Goal: Task Accomplishment & Management: Manage account settings

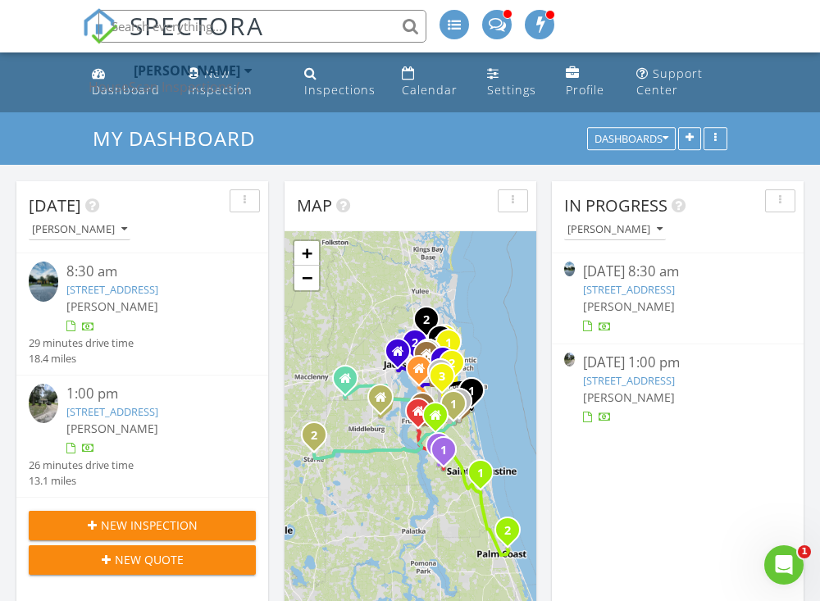
click at [624, 388] on link "[STREET_ADDRESS]" at bounding box center [629, 380] width 92 height 15
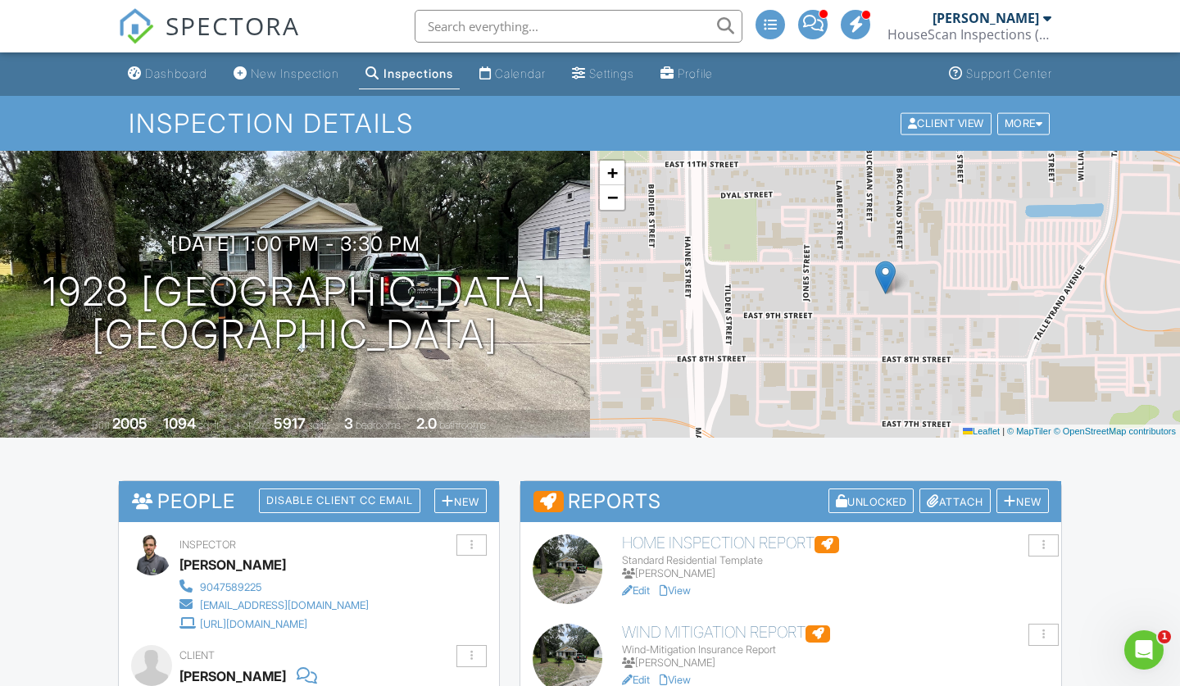
scroll to position [161, 0]
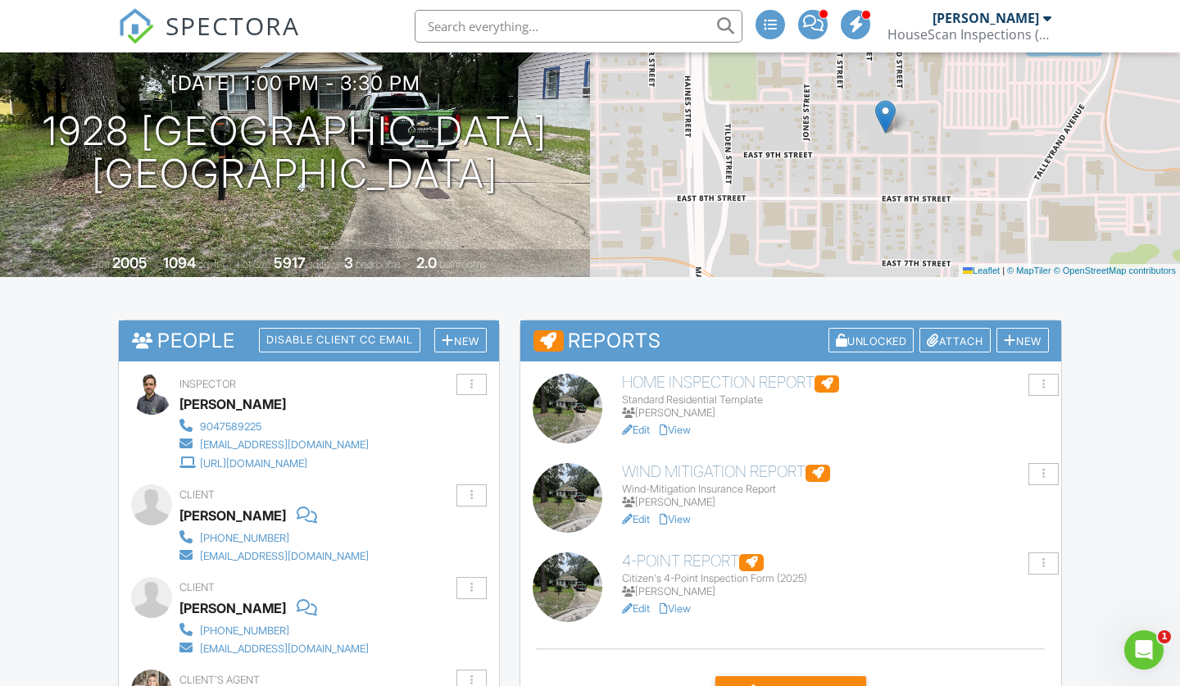
click at [684, 600] on link "View" at bounding box center [675, 608] width 31 height 12
click at [687, 519] on link "View" at bounding box center [675, 519] width 31 height 12
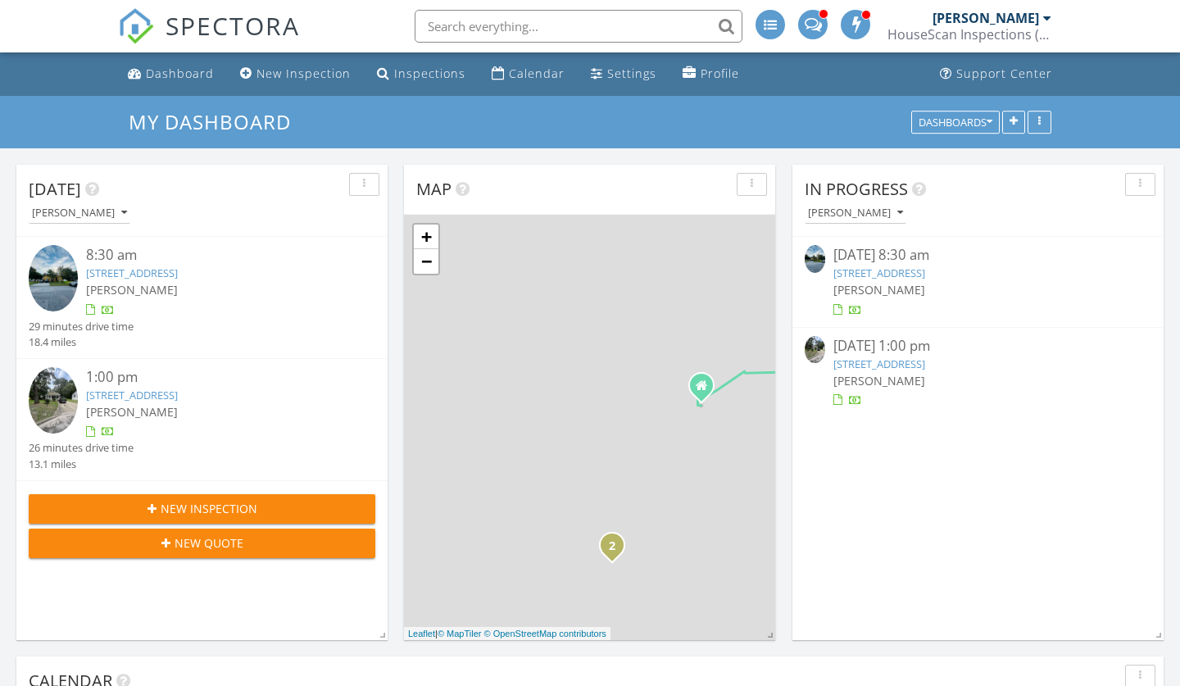
click at [879, 364] on link "1928 Brackland St, Jacksonville, FL 32206" at bounding box center [880, 364] width 92 height 15
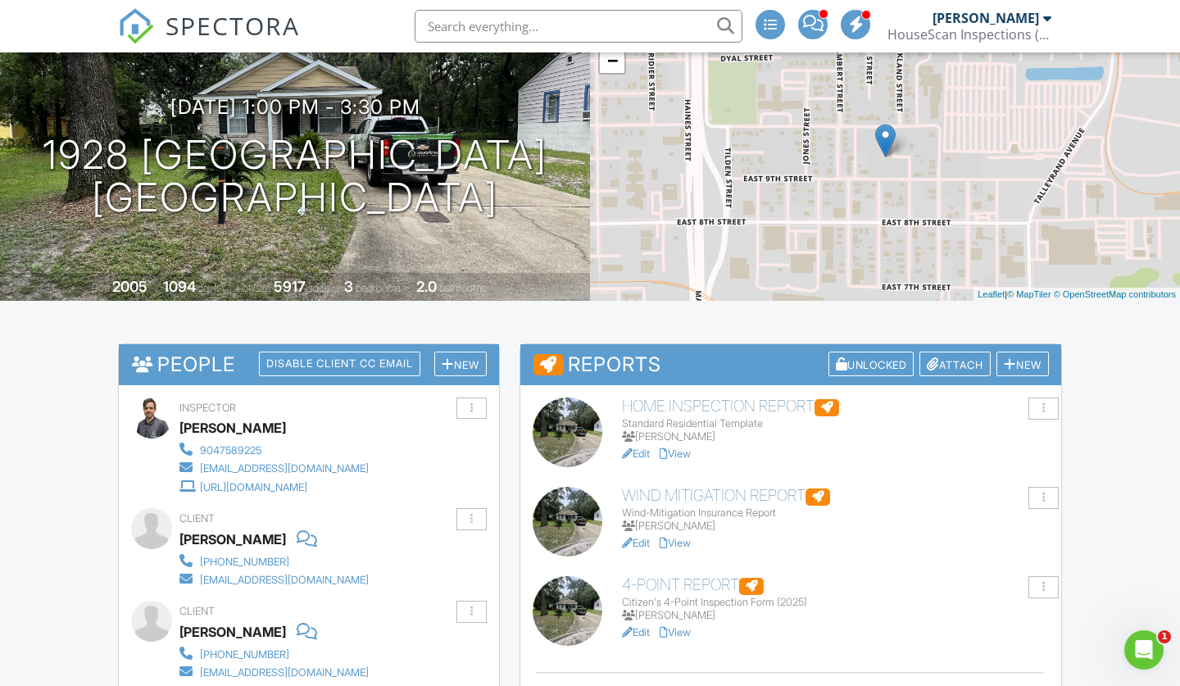
scroll to position [178, 0]
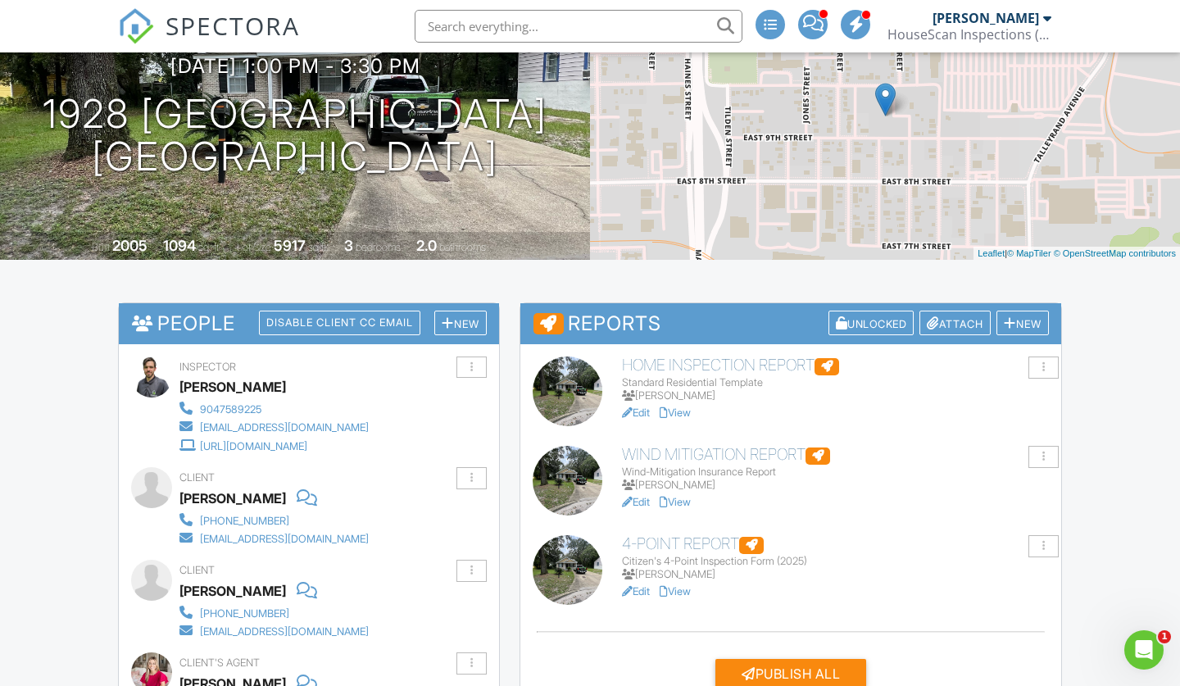
click at [683, 591] on link "View" at bounding box center [675, 591] width 31 height 12
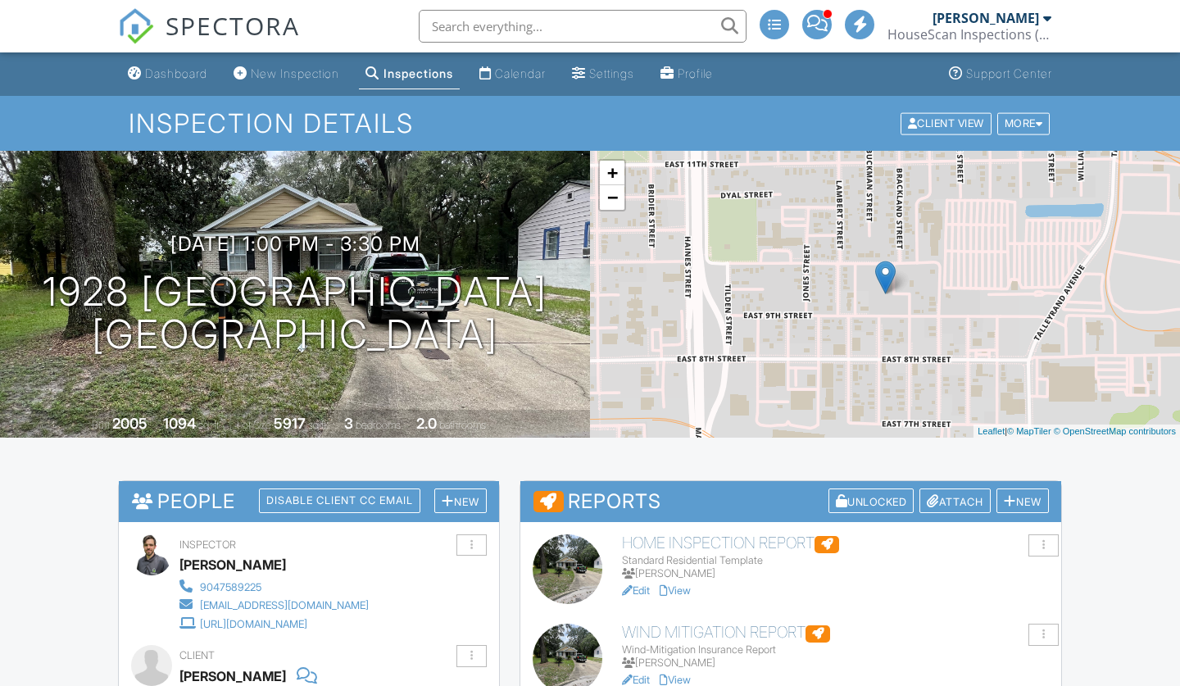
scroll to position [413, 0]
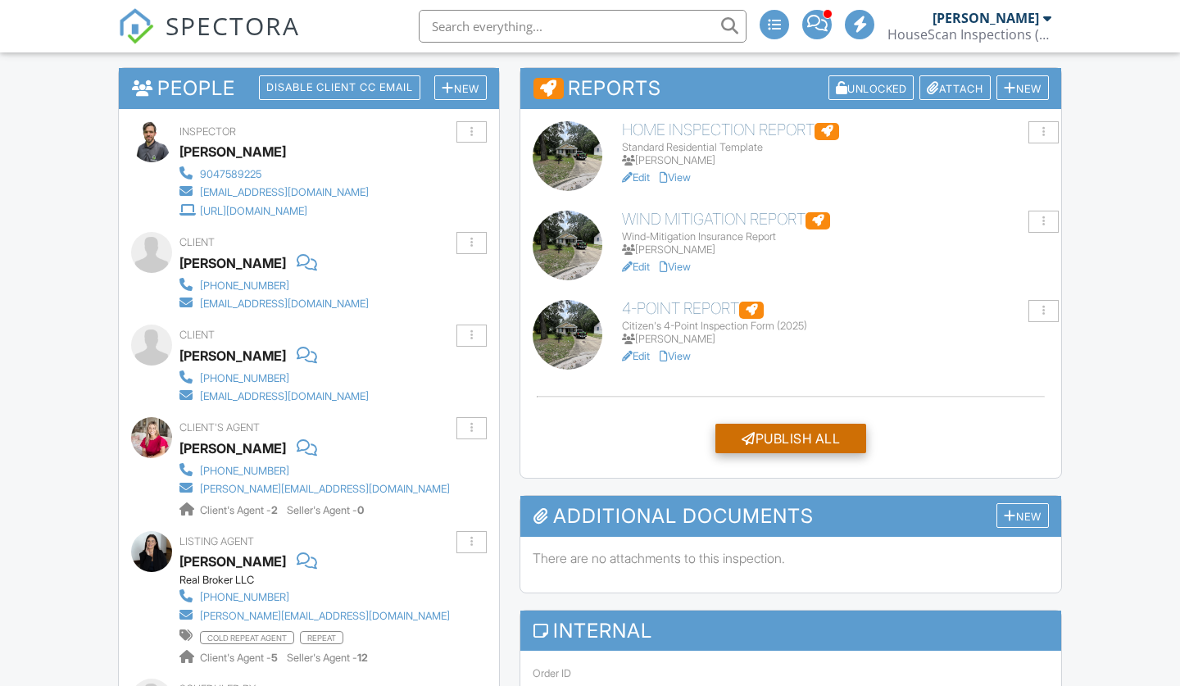
click at [788, 434] on div "Publish All" at bounding box center [790, 439] width 151 height 30
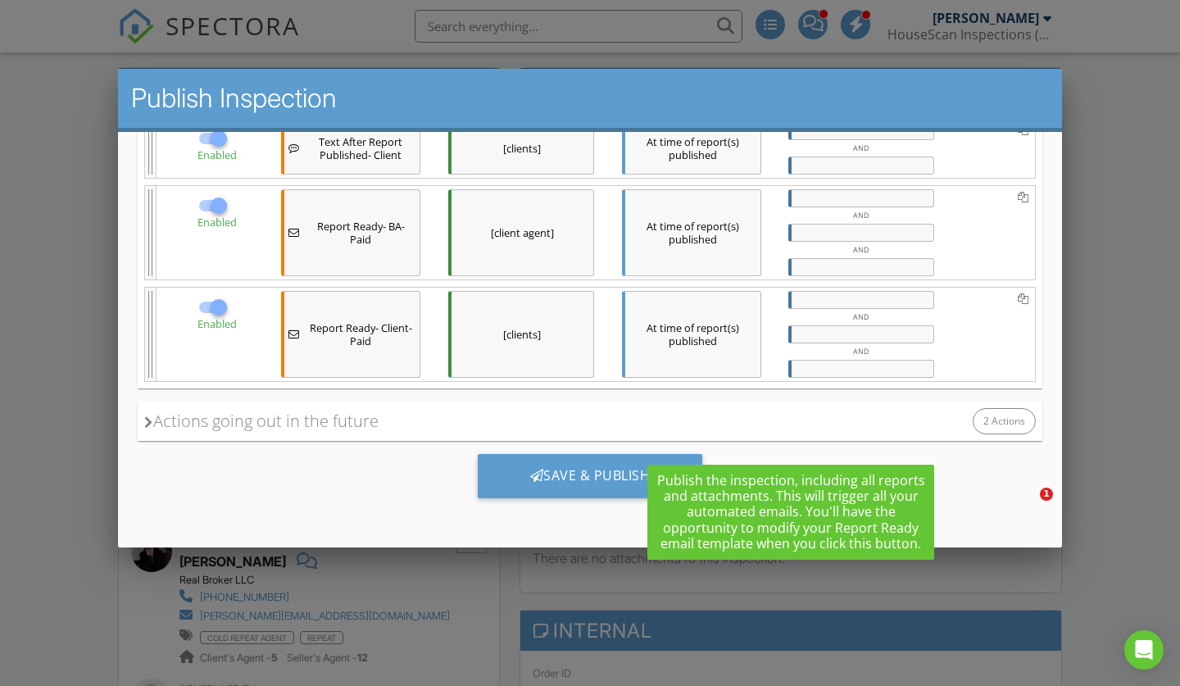
scroll to position [0, 0]
click at [559, 466] on div "Save & Publish" at bounding box center [590, 475] width 225 height 44
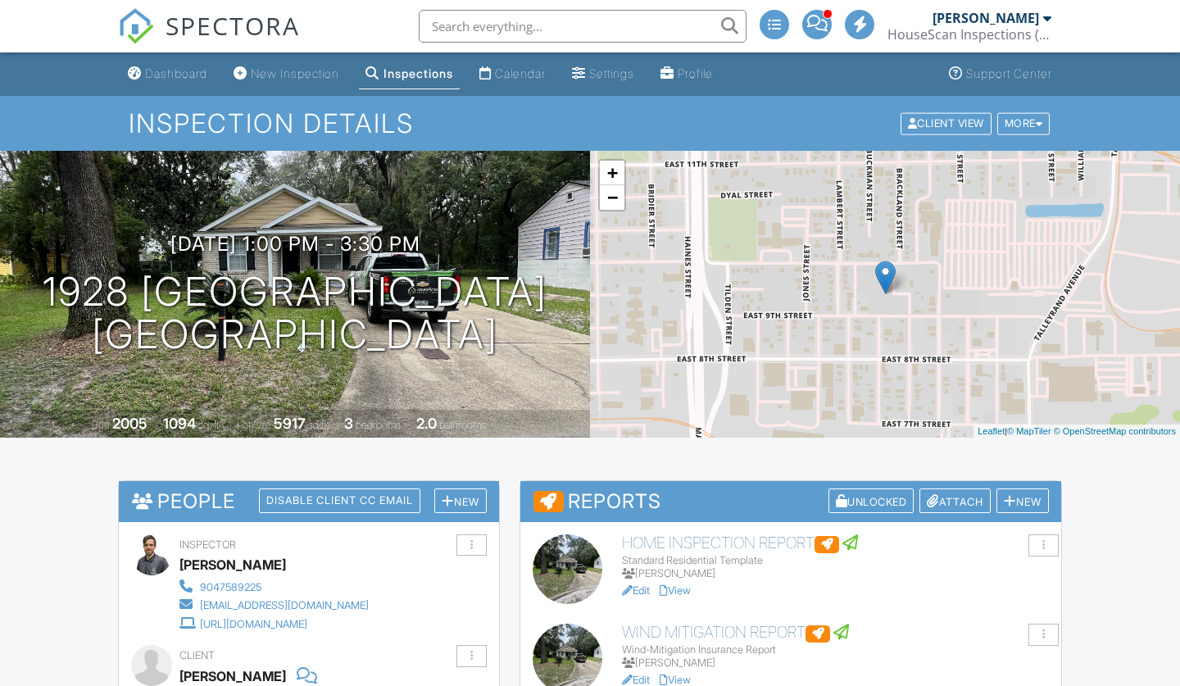
scroll to position [29, 0]
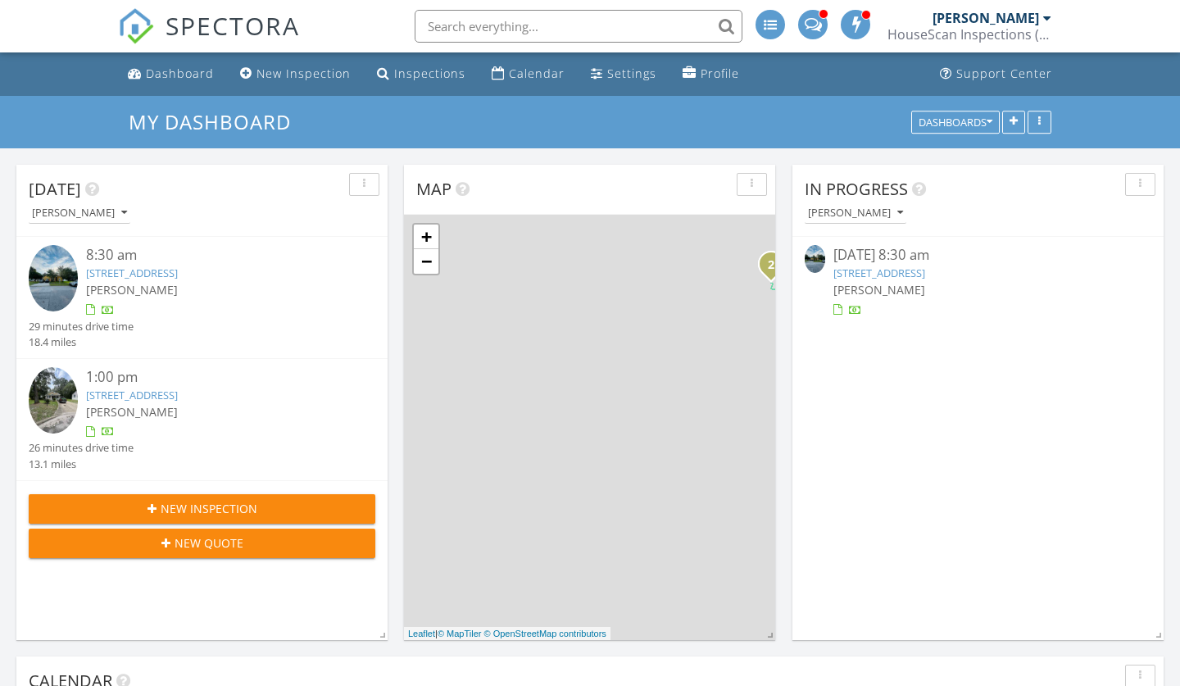
click at [882, 272] on link "[STREET_ADDRESS]" at bounding box center [880, 273] width 92 height 15
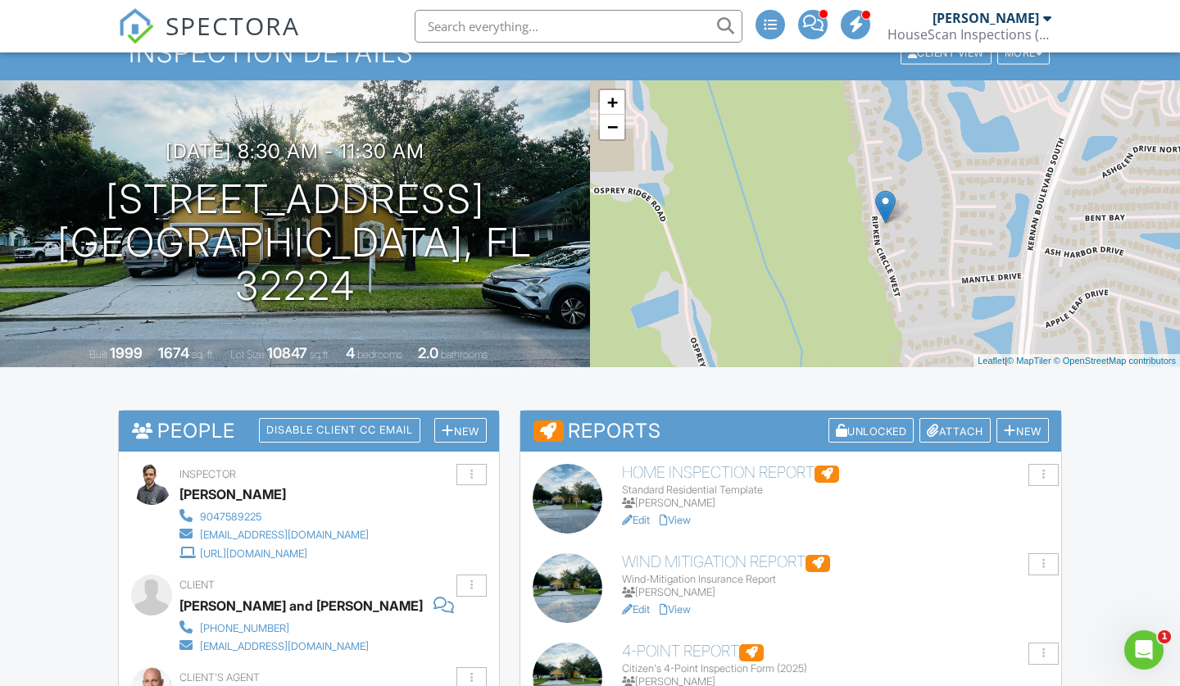
scroll to position [293, 0]
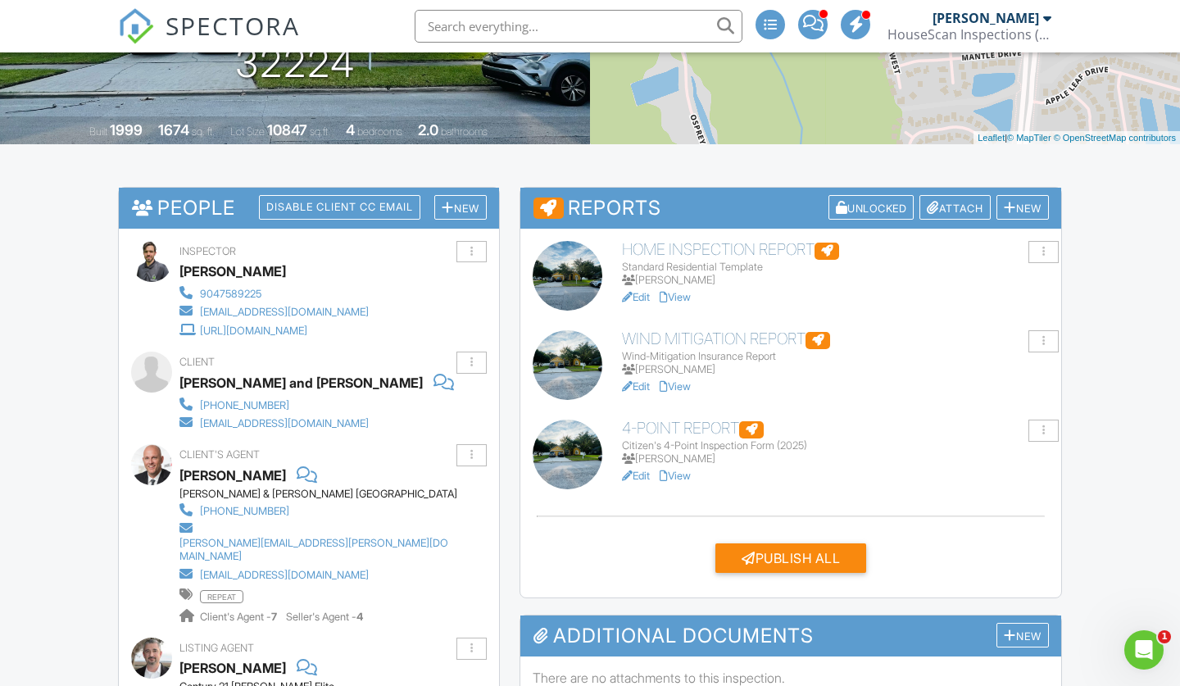
click at [687, 474] on link "View" at bounding box center [675, 476] width 31 height 12
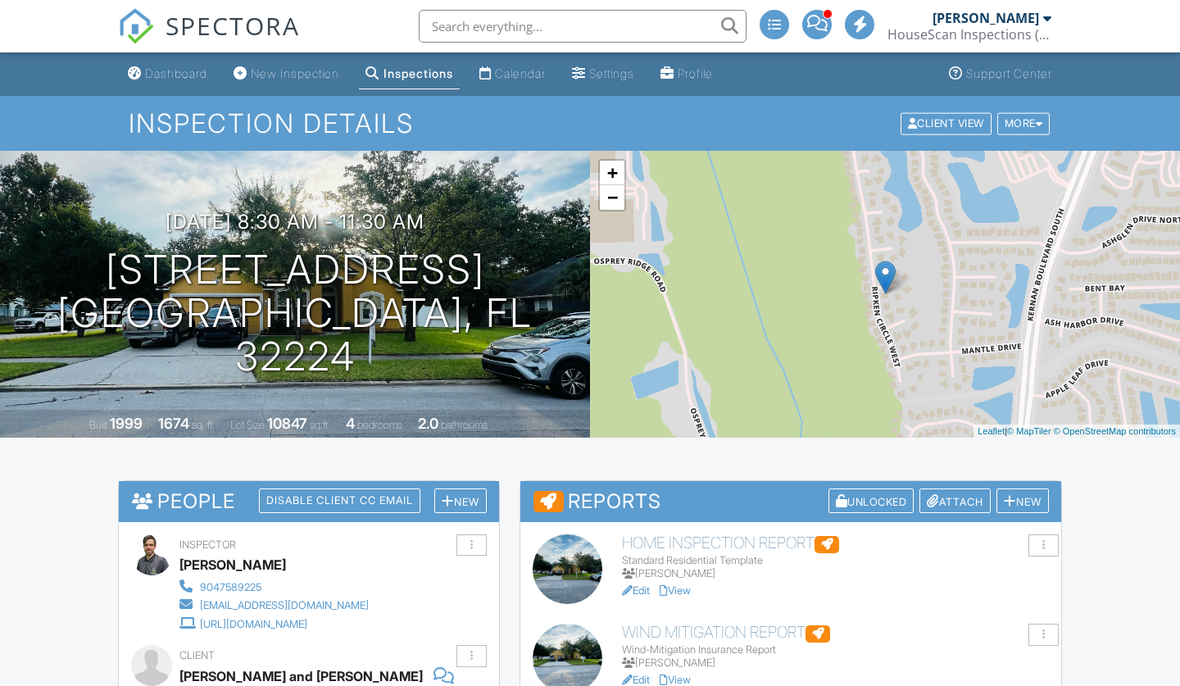
scroll to position [293, 0]
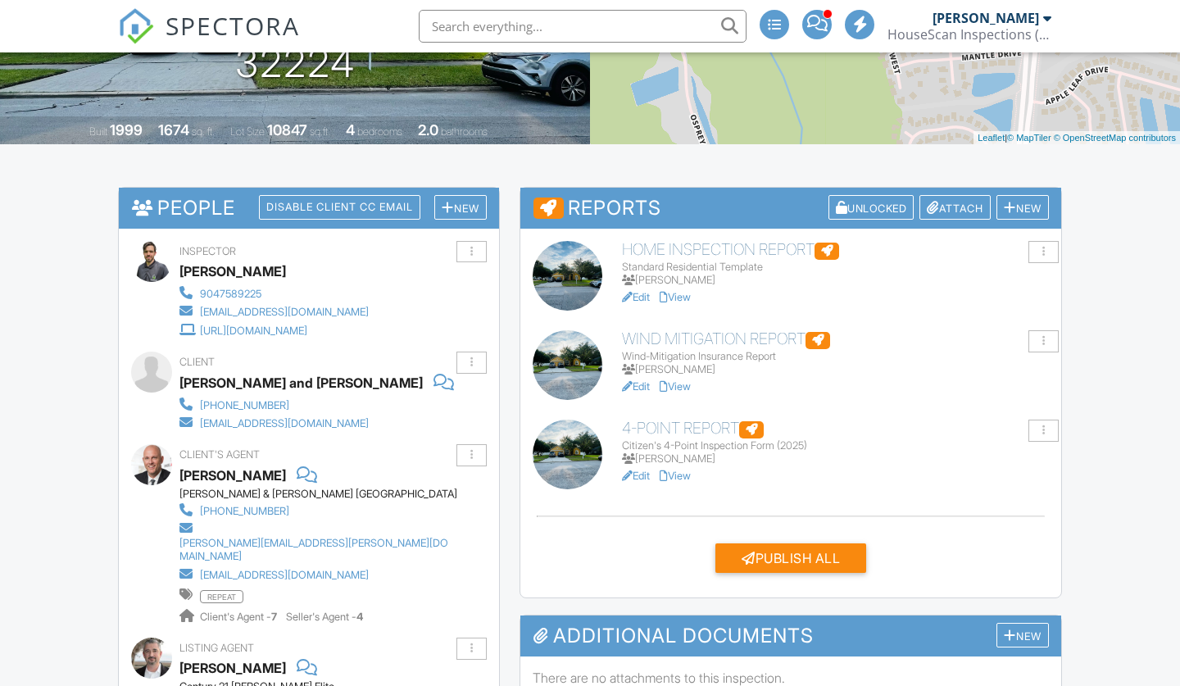
click at [684, 382] on link "View" at bounding box center [675, 386] width 31 height 12
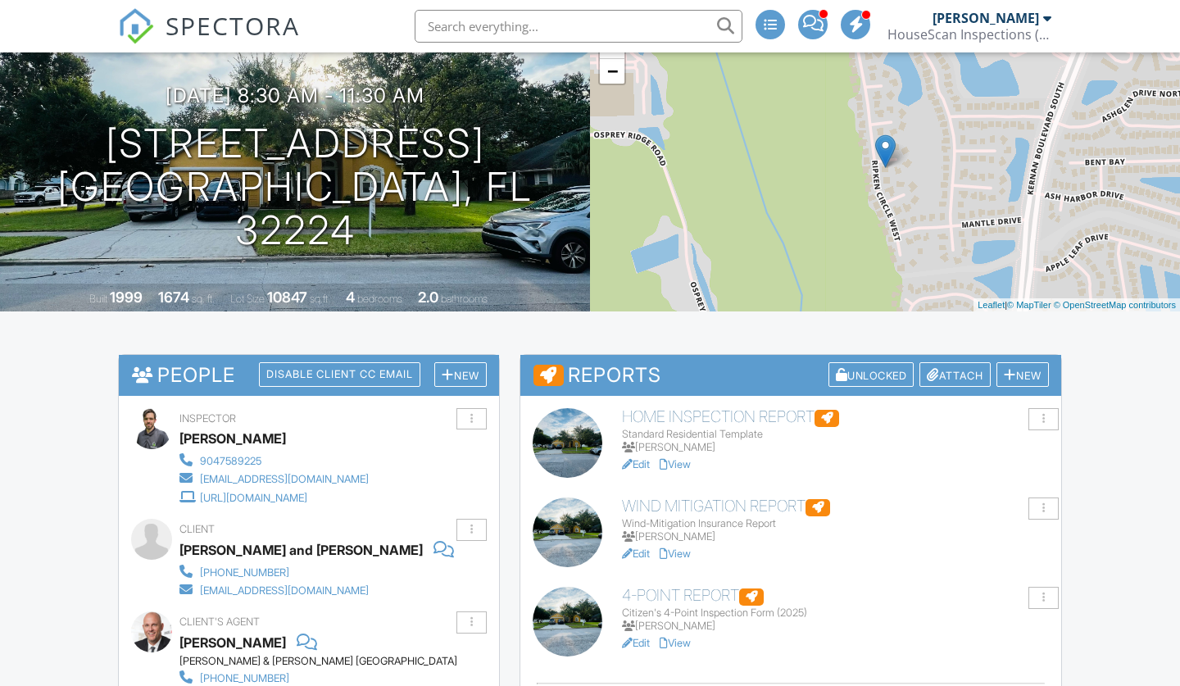
scroll to position [388, 0]
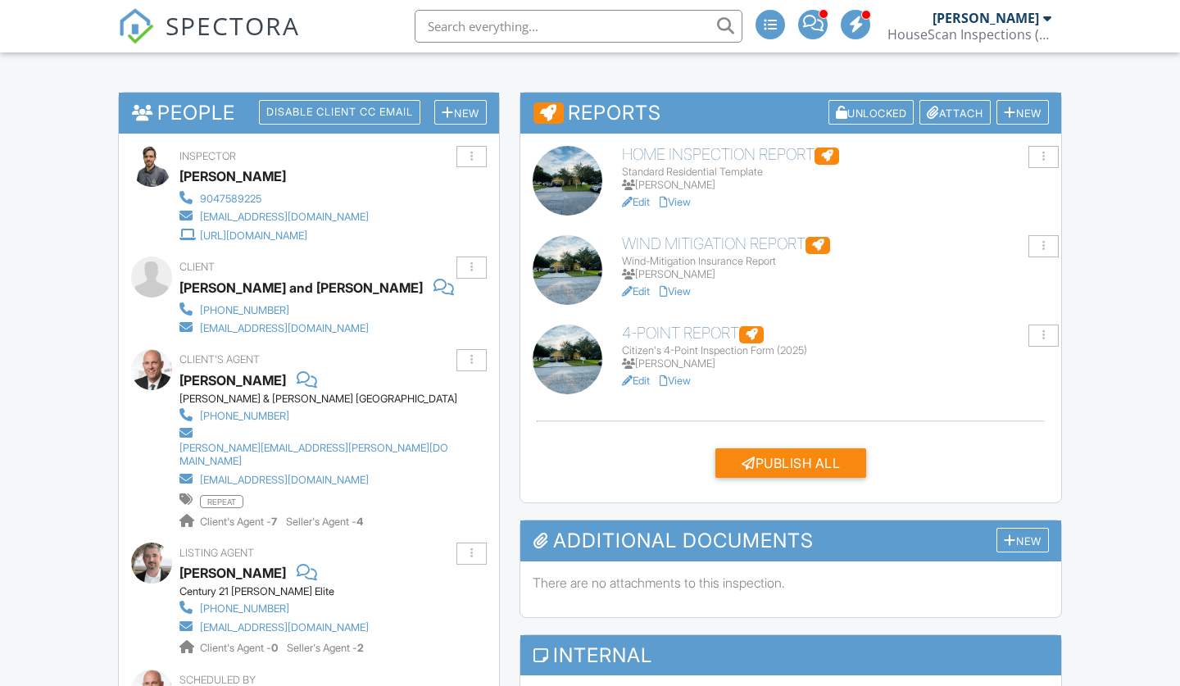
click at [682, 378] on link "View" at bounding box center [675, 381] width 31 height 12
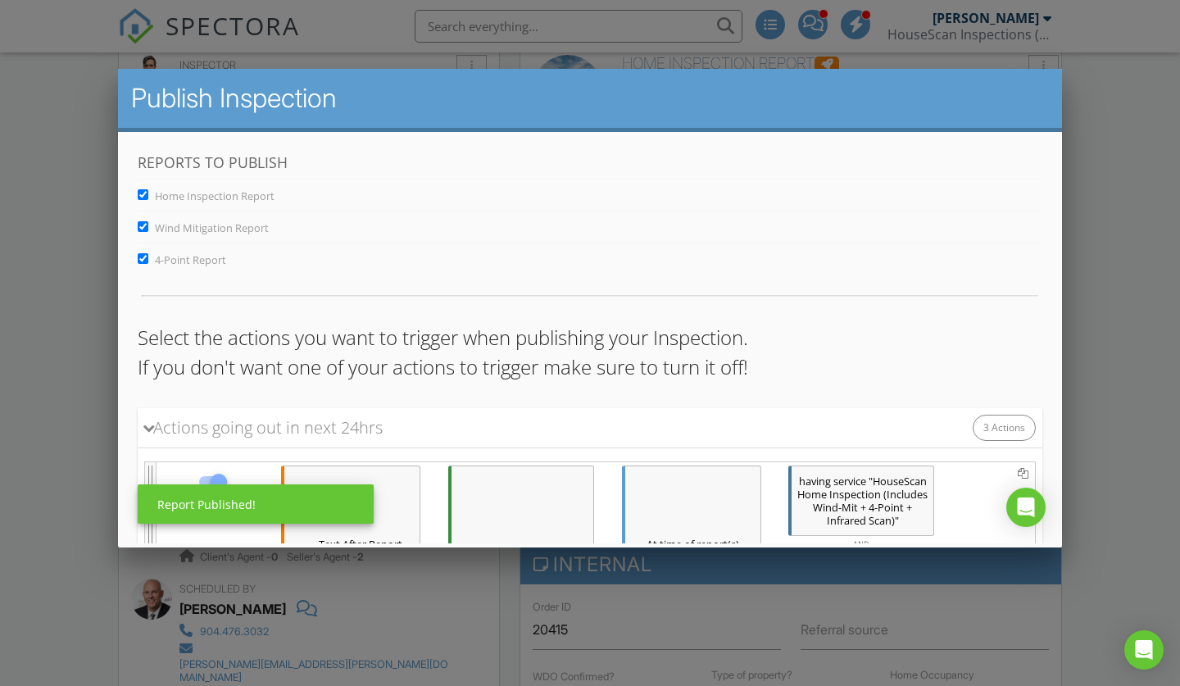
scroll to position [479, 0]
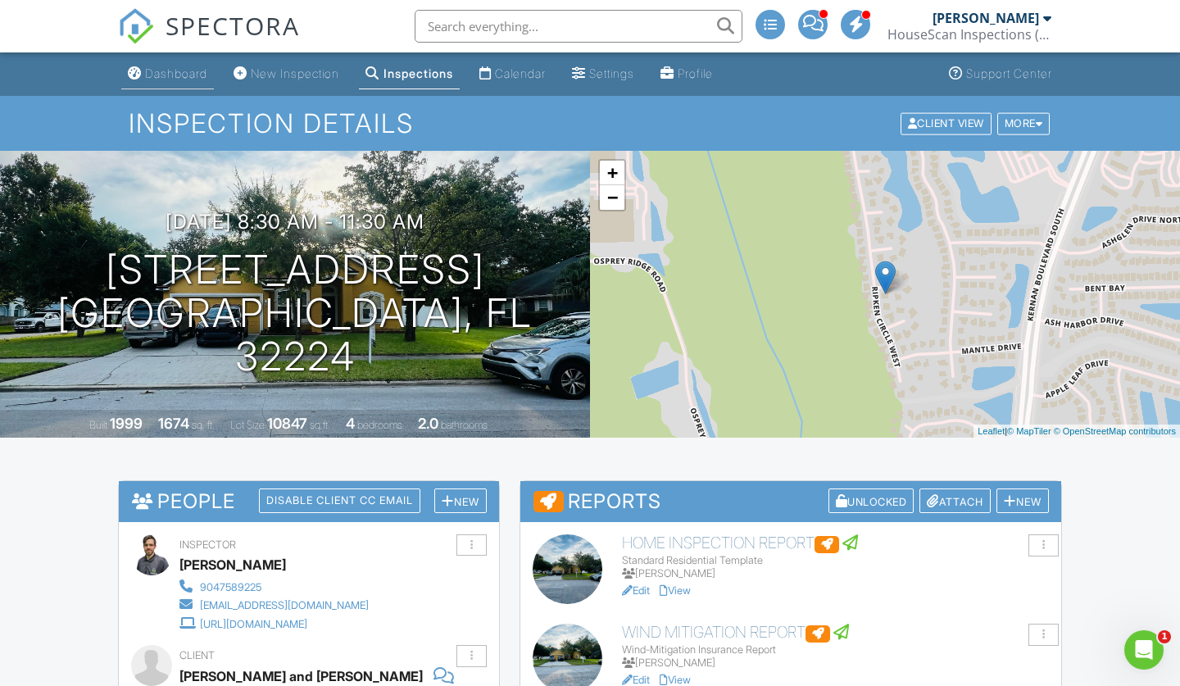
click at [183, 79] on div "Dashboard" at bounding box center [176, 73] width 62 height 14
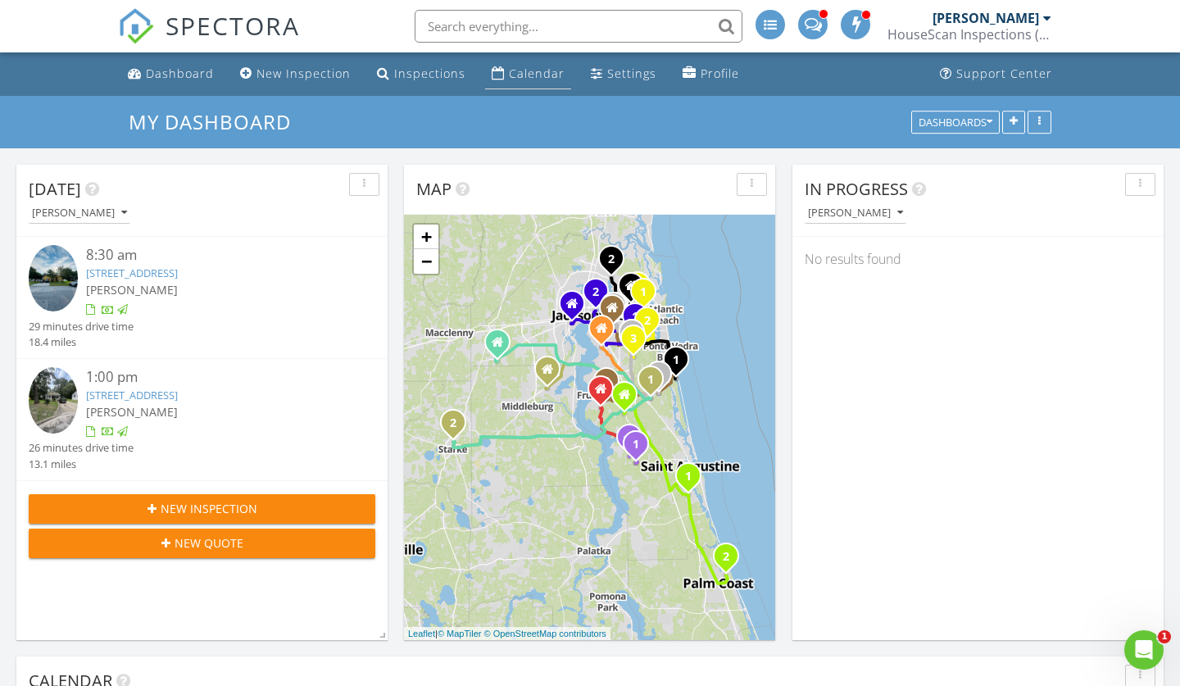
click at [525, 79] on div "Calendar" at bounding box center [537, 74] width 56 height 16
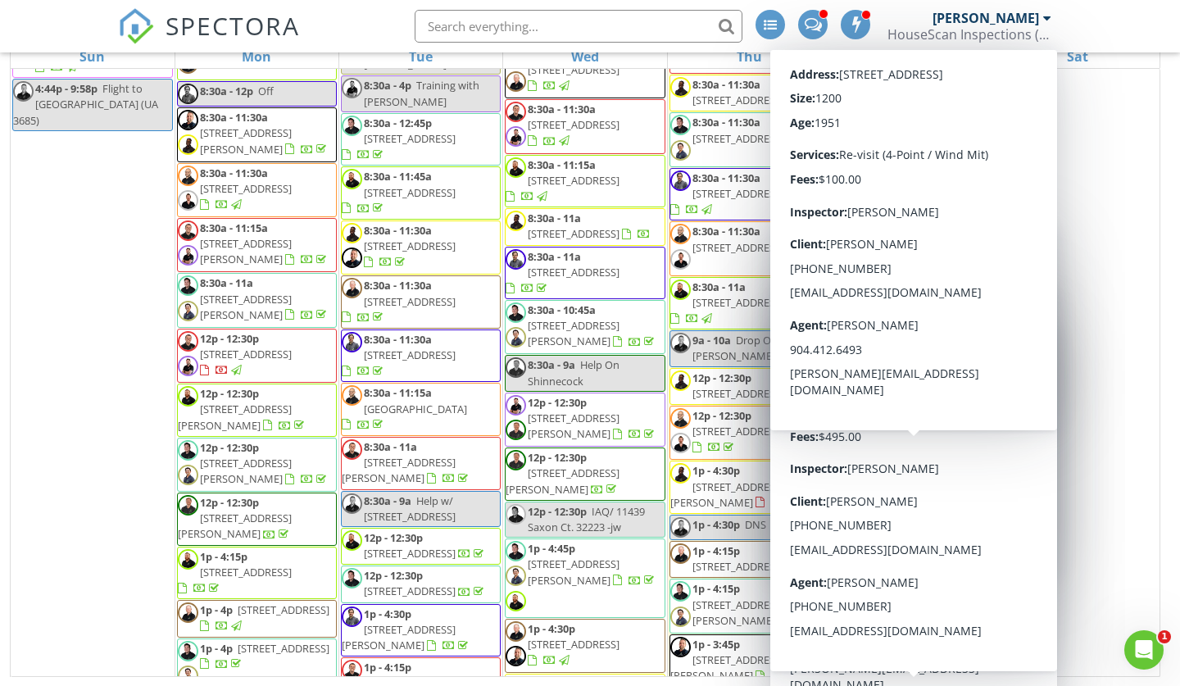
scroll to position [4459, 0]
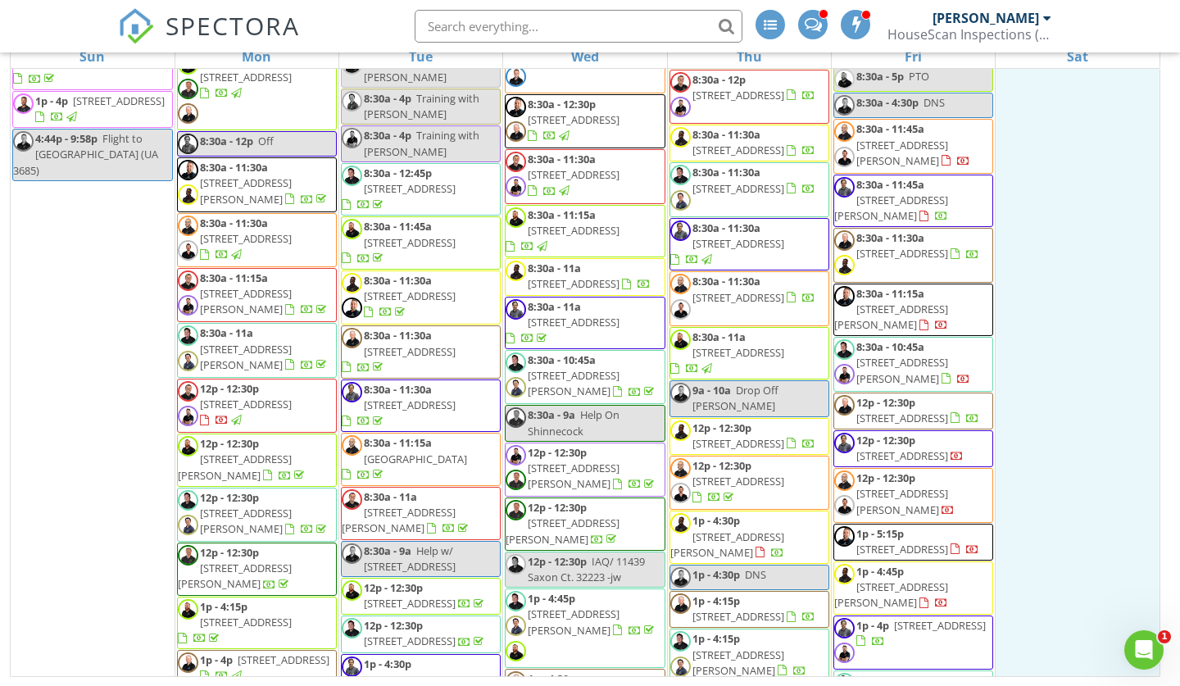
click at [1135, 150] on div "30 8a - 5:30p Camping- not in [GEOGRAPHIC_DATA]" at bounding box center [1078, 532] width 164 height 1093
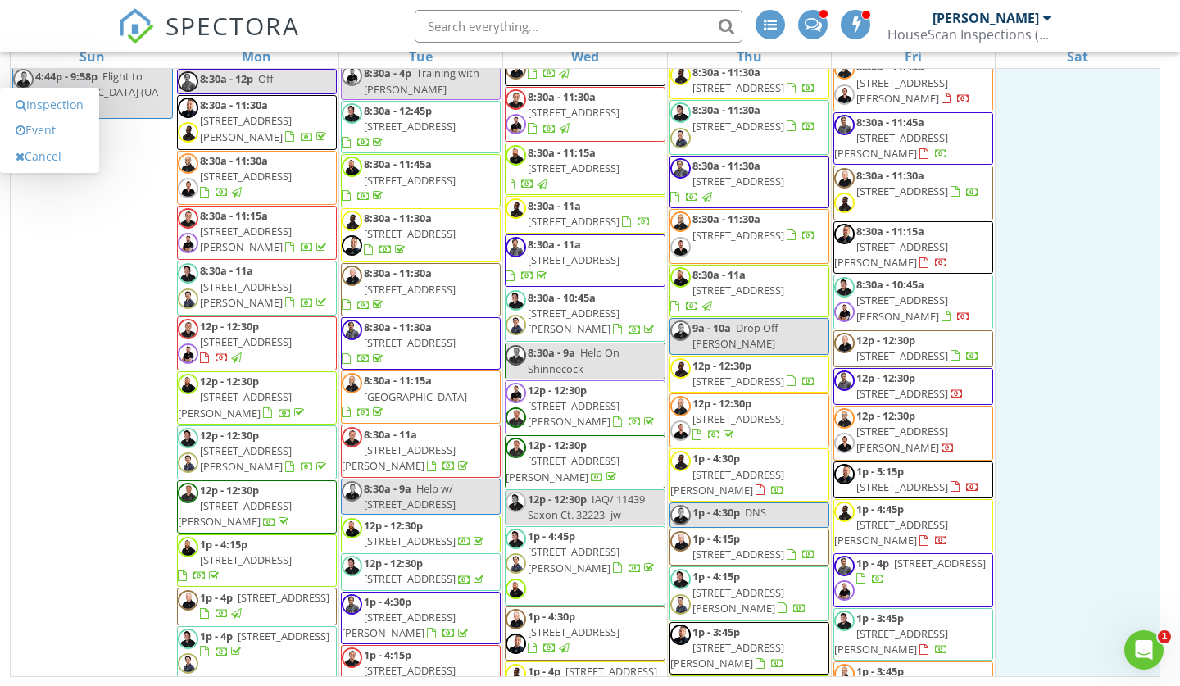
scroll to position [4638, 0]
